Goal: Transaction & Acquisition: Book appointment/travel/reservation

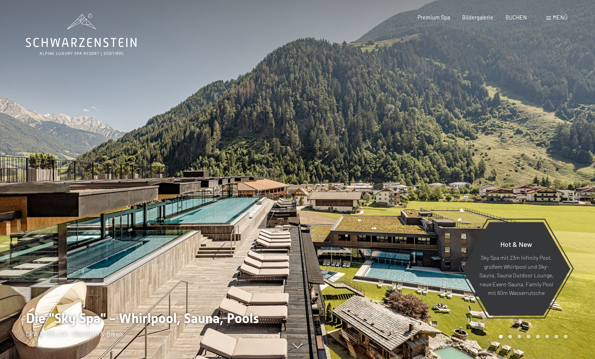
click at [577, 111] on div at bounding box center [447, 179] width 298 height 359
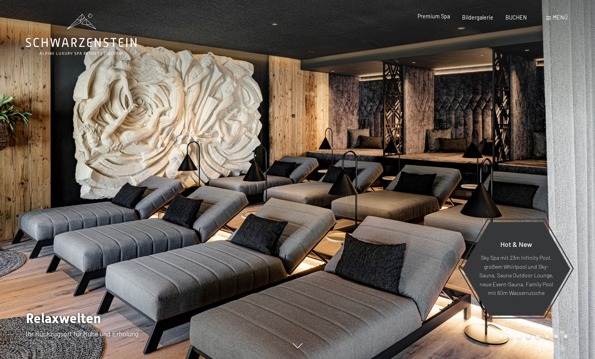
click at [434, 16] on span "Premium Spa" at bounding box center [434, 16] width 32 height 7
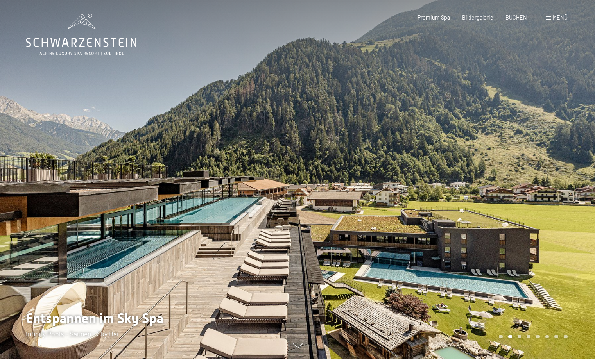
click at [296, 359] on div "2 / 8" at bounding box center [297, 359] width 564 height 0
click at [297, 346] on div at bounding box center [149, 179] width 298 height 359
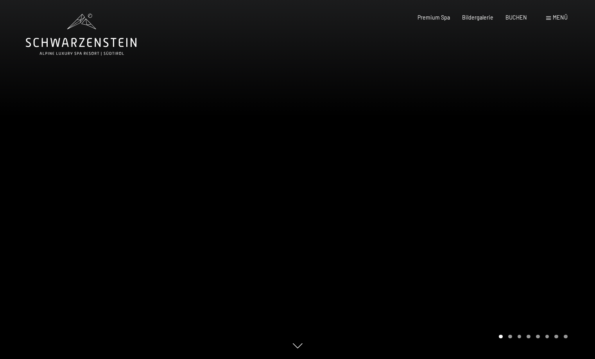
click at [299, 334] on div at bounding box center [447, 179] width 298 height 359
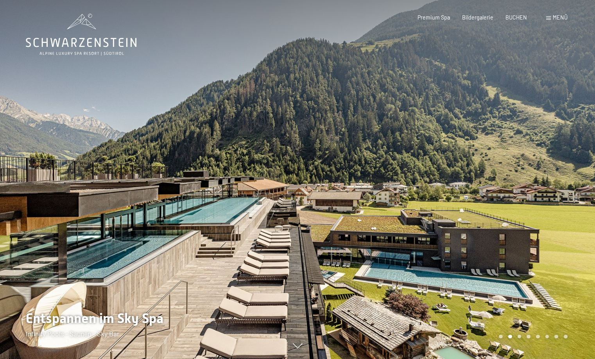
click at [299, 334] on div at bounding box center [447, 179] width 298 height 359
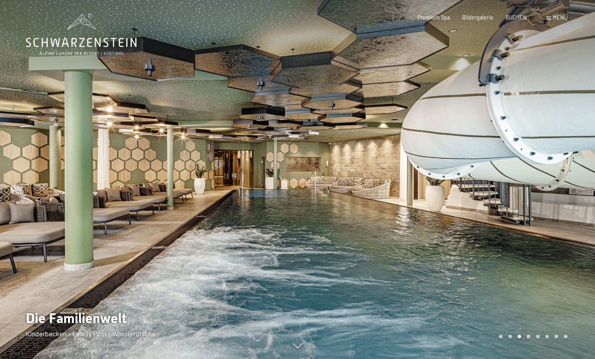
click at [299, 334] on div at bounding box center [447, 179] width 298 height 359
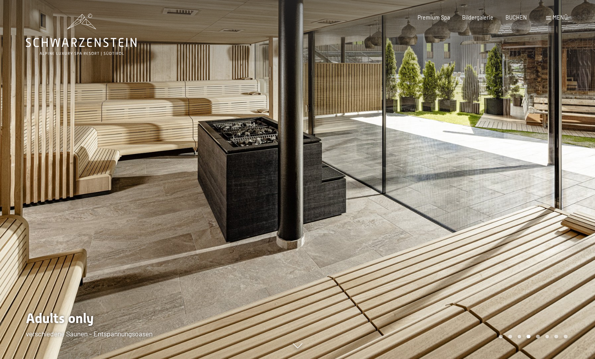
click at [299, 334] on div at bounding box center [447, 179] width 298 height 359
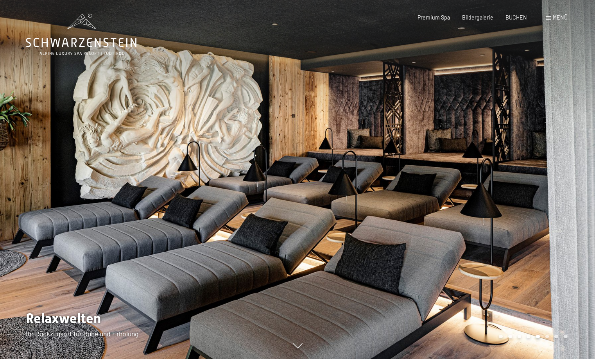
click at [300, 334] on div at bounding box center [447, 179] width 298 height 359
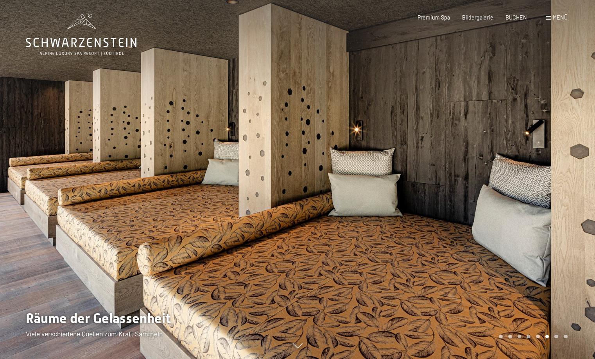
click at [300, 334] on div at bounding box center [447, 179] width 298 height 359
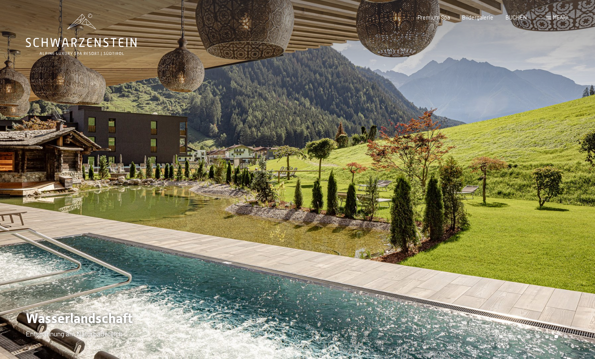
click at [300, 334] on div at bounding box center [447, 179] width 298 height 359
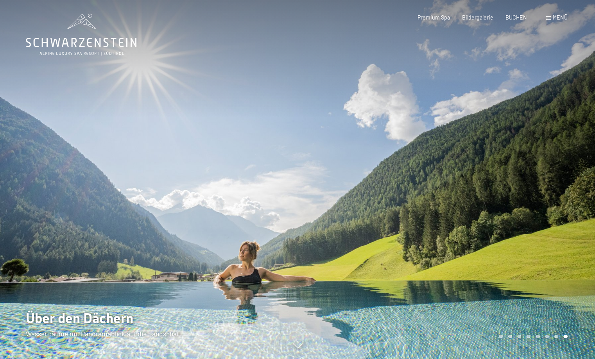
click at [300, 334] on div at bounding box center [447, 179] width 298 height 359
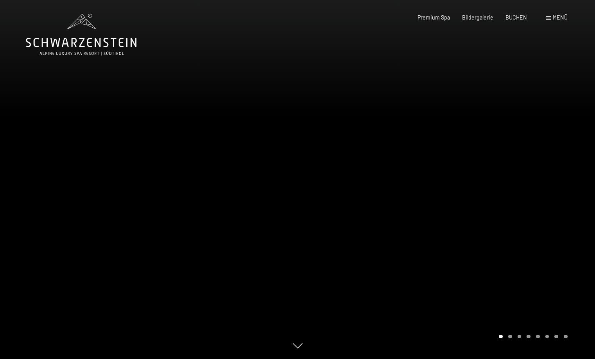
click at [300, 334] on div at bounding box center [447, 179] width 298 height 359
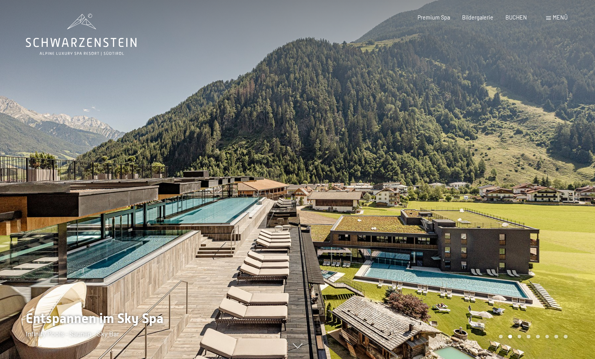
click at [300, 334] on div at bounding box center [447, 179] width 298 height 359
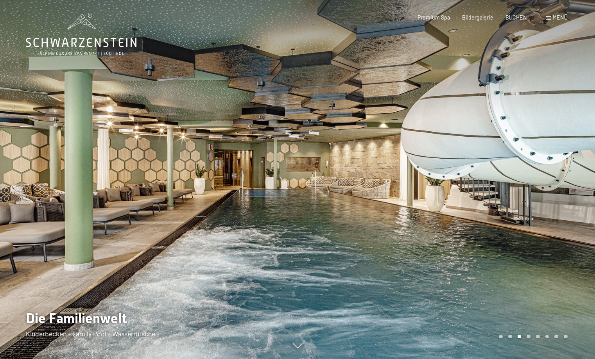
click at [300, 334] on div at bounding box center [447, 179] width 298 height 359
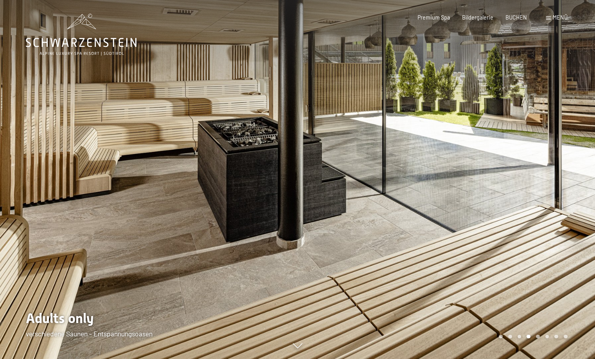
click at [300, 334] on div at bounding box center [447, 179] width 298 height 359
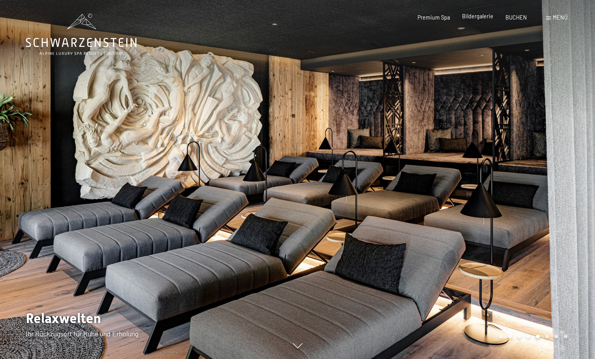
click at [482, 20] on div "Premium Spa Bildergalerie BUCHEN" at bounding box center [466, 18] width 146 height 8
click at [482, 18] on span "Bildergalerie" at bounding box center [477, 16] width 31 height 7
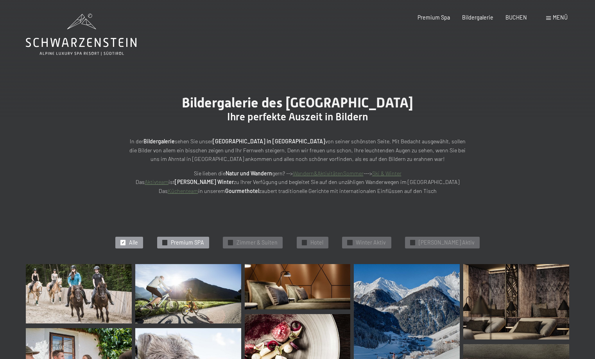
click at [195, 241] on span "Premium SPA" at bounding box center [187, 243] width 33 height 8
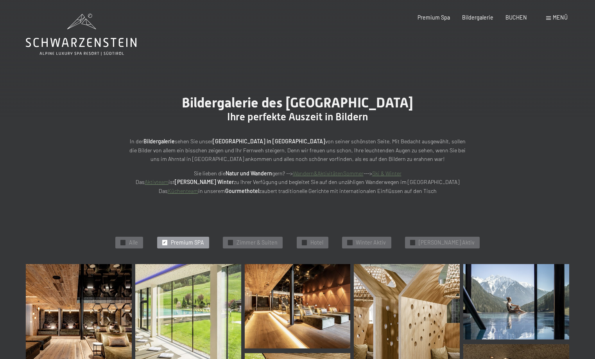
click at [557, 17] on span "Menü" at bounding box center [560, 17] width 15 height 7
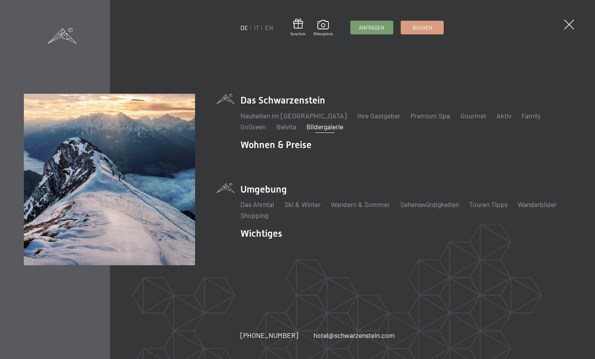
click at [247, 190] on li "Umgebung Das Ahrntal Ski & Winter Skifahren Skischule Wandern & Sommer Wandern …" at bounding box center [406, 202] width 331 height 38
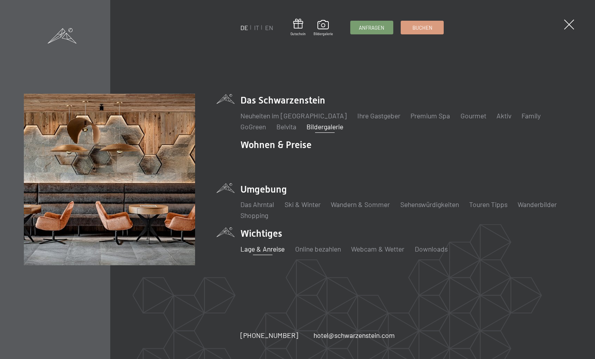
click at [269, 247] on link "Lage & Anreise" at bounding box center [263, 249] width 44 height 9
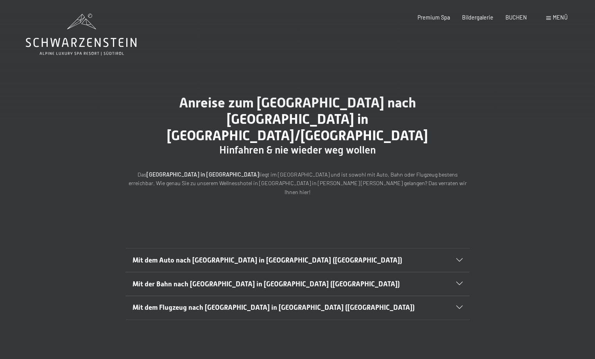
click at [217, 257] on span "Mit dem Auto nach Luttach in Südtirol (Italien)" at bounding box center [268, 261] width 270 height 8
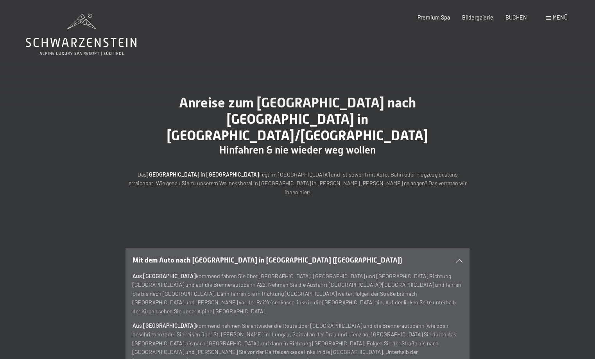
click at [551, 16] on div "Menü" at bounding box center [557, 18] width 22 height 8
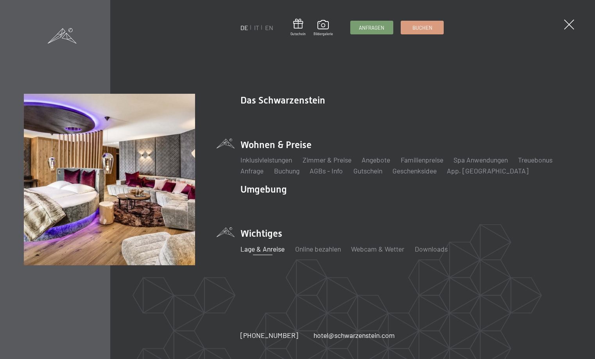
click at [264, 146] on li "Wohnen & Preise Inklusivleistungen Zimmer & Preise Liste Angebote Liste Familie…" at bounding box center [406, 157] width 331 height 38
click at [317, 158] on link "Zimmer & Preise" at bounding box center [327, 160] width 49 height 9
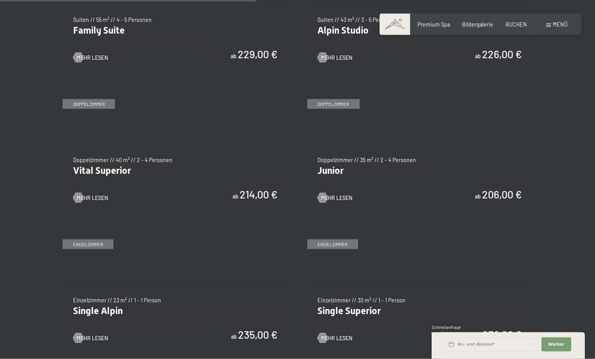
scroll to position [942, 0]
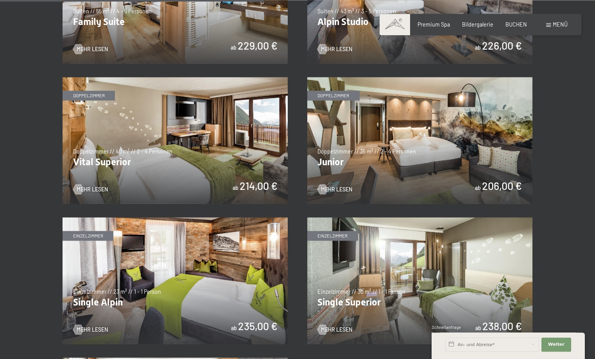
click at [98, 161] on img at bounding box center [175, 140] width 225 height 127
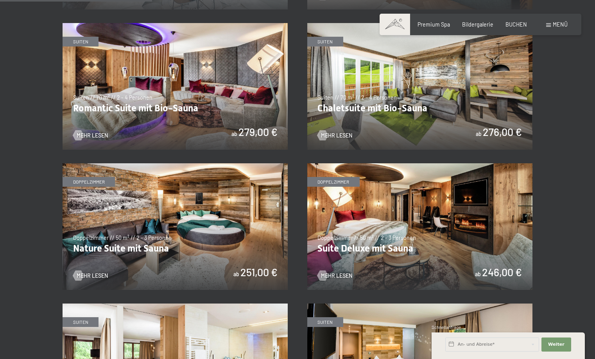
scroll to position [608, 0]
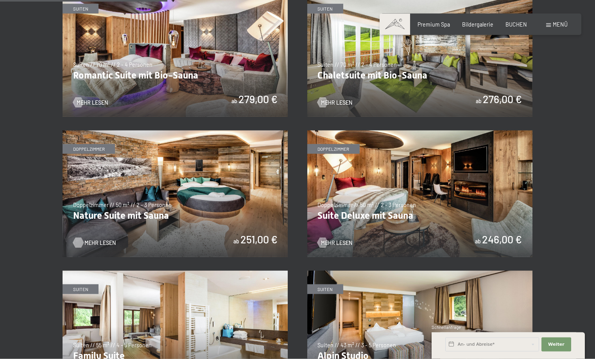
click at [92, 241] on span "Mehr Lesen" at bounding box center [99, 243] width 31 height 8
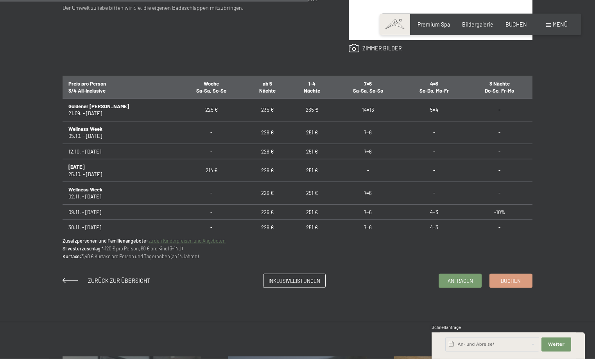
scroll to position [453, 0]
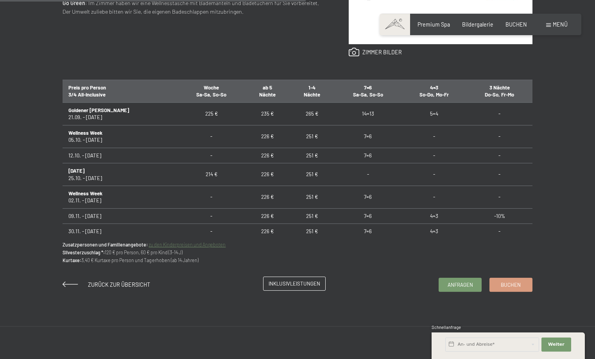
click at [303, 284] on span "Inklusivleistungen" at bounding box center [295, 283] width 52 height 7
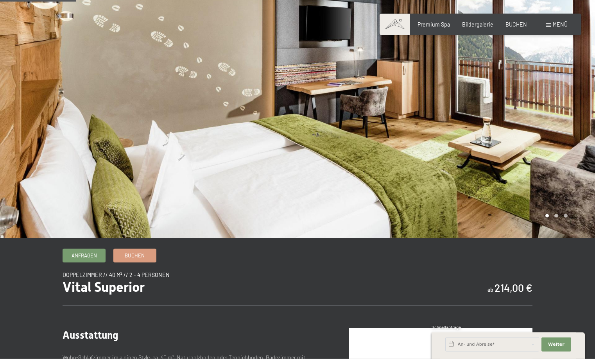
scroll to position [0, 0]
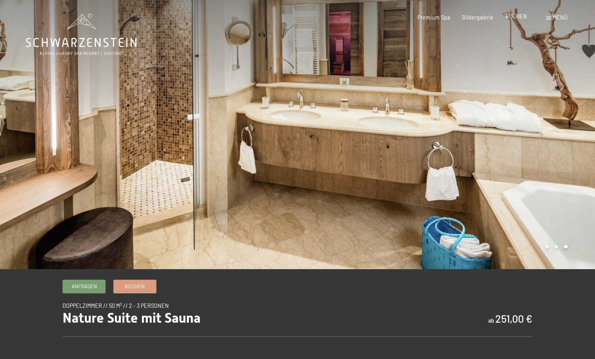
click at [514, 14] on span "BUCHEN" at bounding box center [517, 16] width 22 height 7
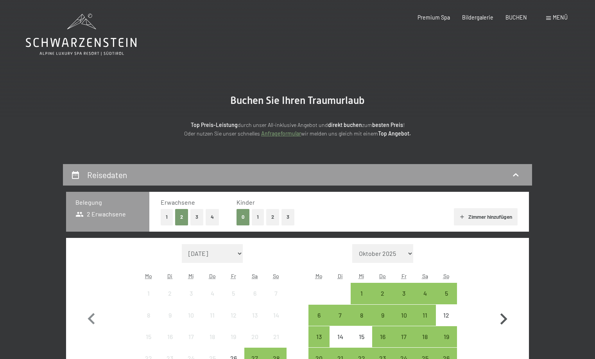
click at [505, 320] on icon "button" at bounding box center [504, 319] width 7 height 11
select select "[DATE]"
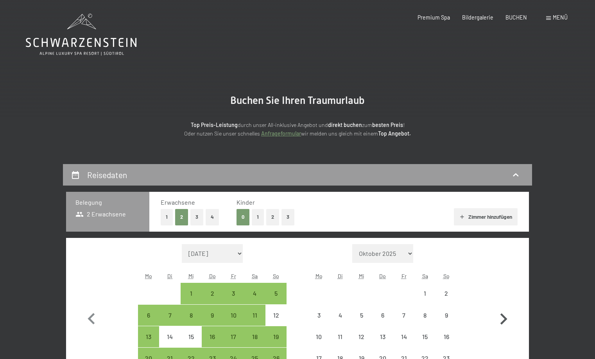
click at [506, 320] on icon "button" at bounding box center [504, 319] width 7 height 11
select select "[DATE]"
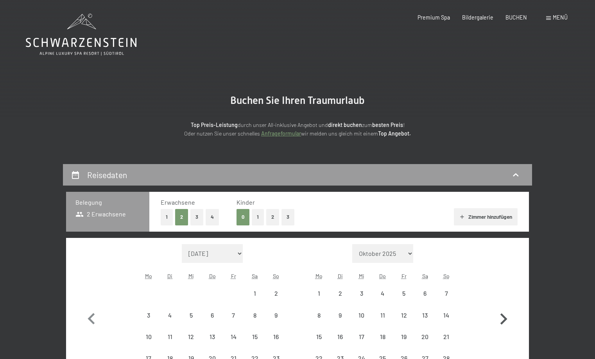
click at [506, 320] on icon "button" at bounding box center [504, 319] width 7 height 11
select select "[DATE]"
click at [506, 320] on icon "button" at bounding box center [504, 319] width 7 height 11
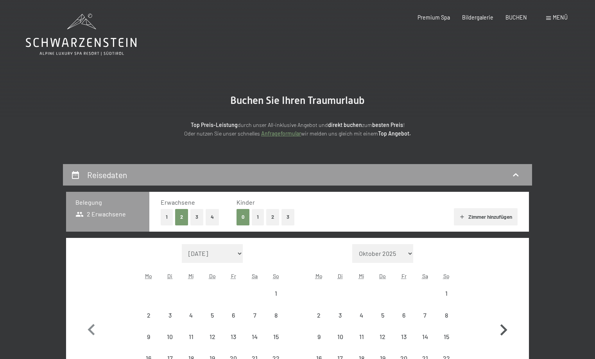
select select "[DATE]"
click at [506, 320] on icon "button" at bounding box center [503, 330] width 23 height 23
select select "[DATE]"
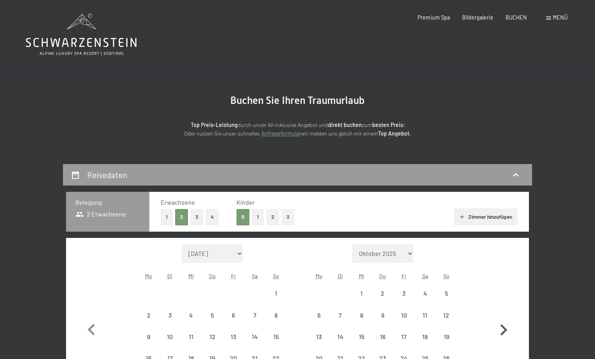
click at [506, 320] on icon "button" at bounding box center [503, 330] width 23 height 23
select select "[DATE]"
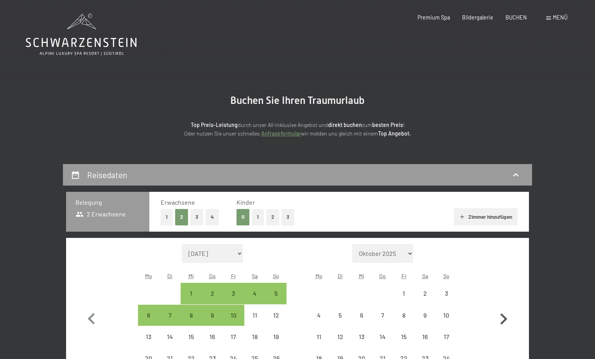
click at [506, 318] on icon "button" at bounding box center [504, 319] width 7 height 11
select select "[DATE]"
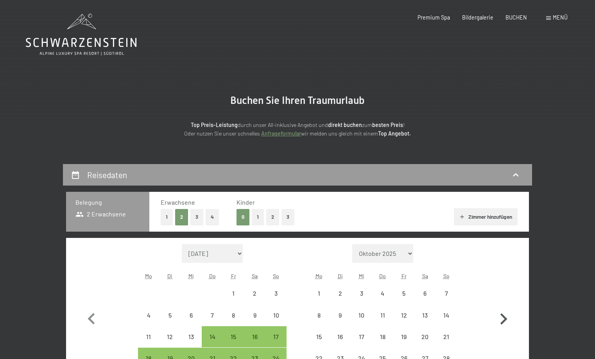
select select "[DATE]"
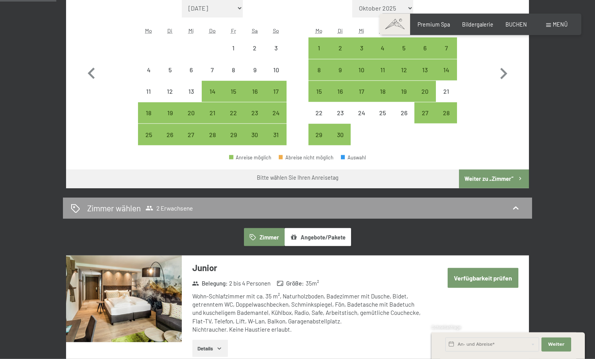
scroll to position [226, 0]
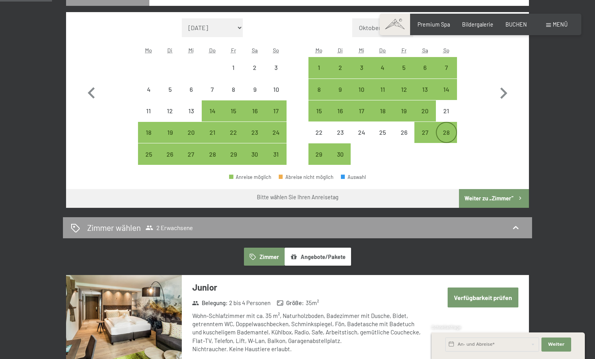
click at [446, 129] on div "28" at bounding box center [447, 133] width 20 height 20
select select "[DATE]"
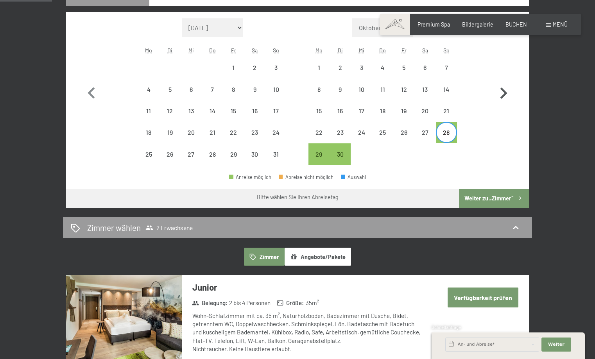
click at [505, 93] on icon "button" at bounding box center [504, 93] width 7 height 11
select select "[DATE]"
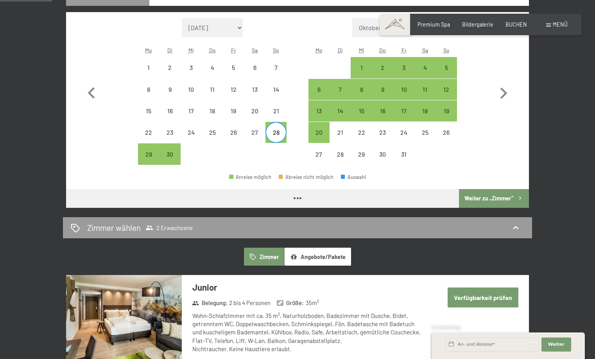
select select "[DATE]"
click at [443, 67] on div "5" at bounding box center [447, 75] width 20 height 20
select select "[DATE]"
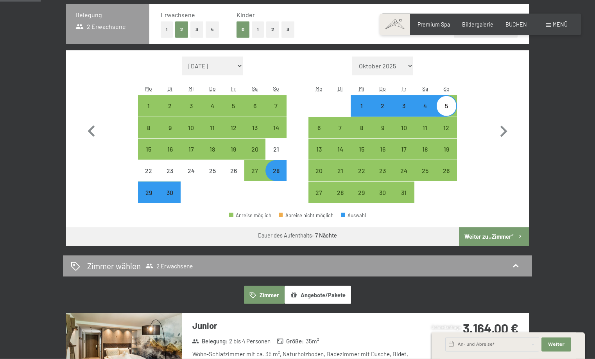
scroll to position [252, 0]
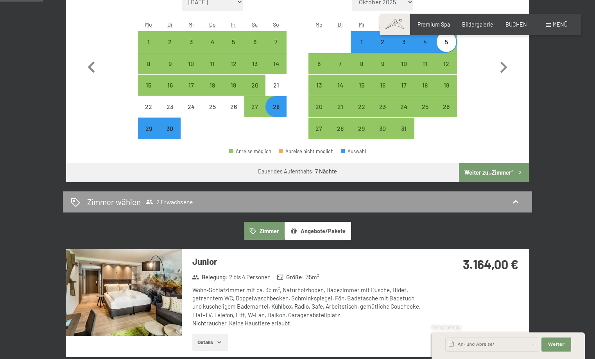
click at [490, 175] on button "Weiter zu „Zimmer“" at bounding box center [494, 172] width 70 height 19
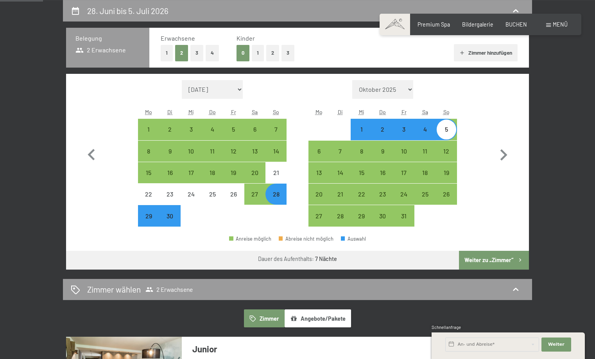
select select "[DATE]"
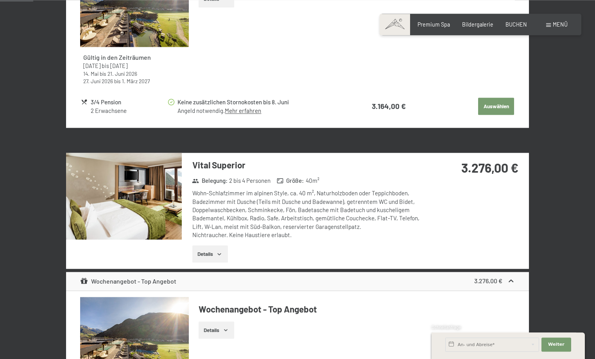
scroll to position [0, 0]
